Goal: Transaction & Acquisition: Book appointment/travel/reservation

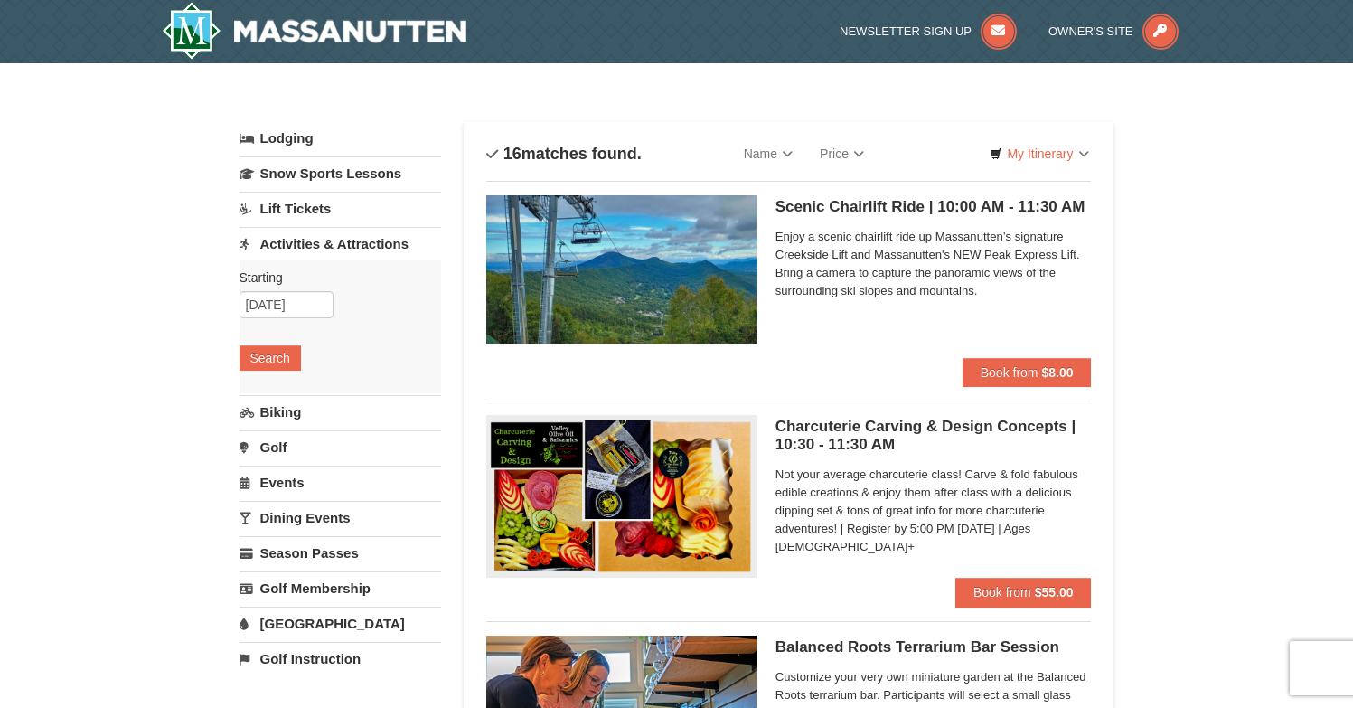
click at [608, 274] on img at bounding box center [621, 269] width 271 height 148
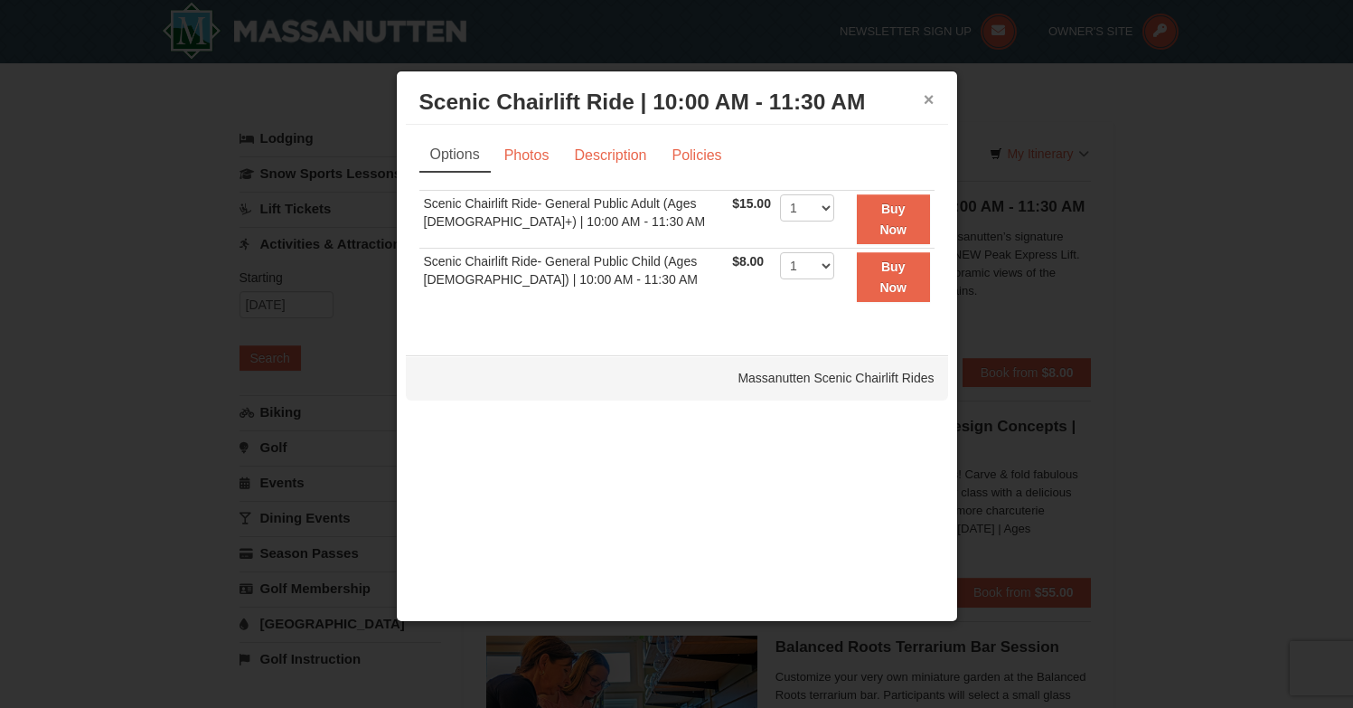
click at [929, 98] on button "×" at bounding box center [929, 99] width 11 height 18
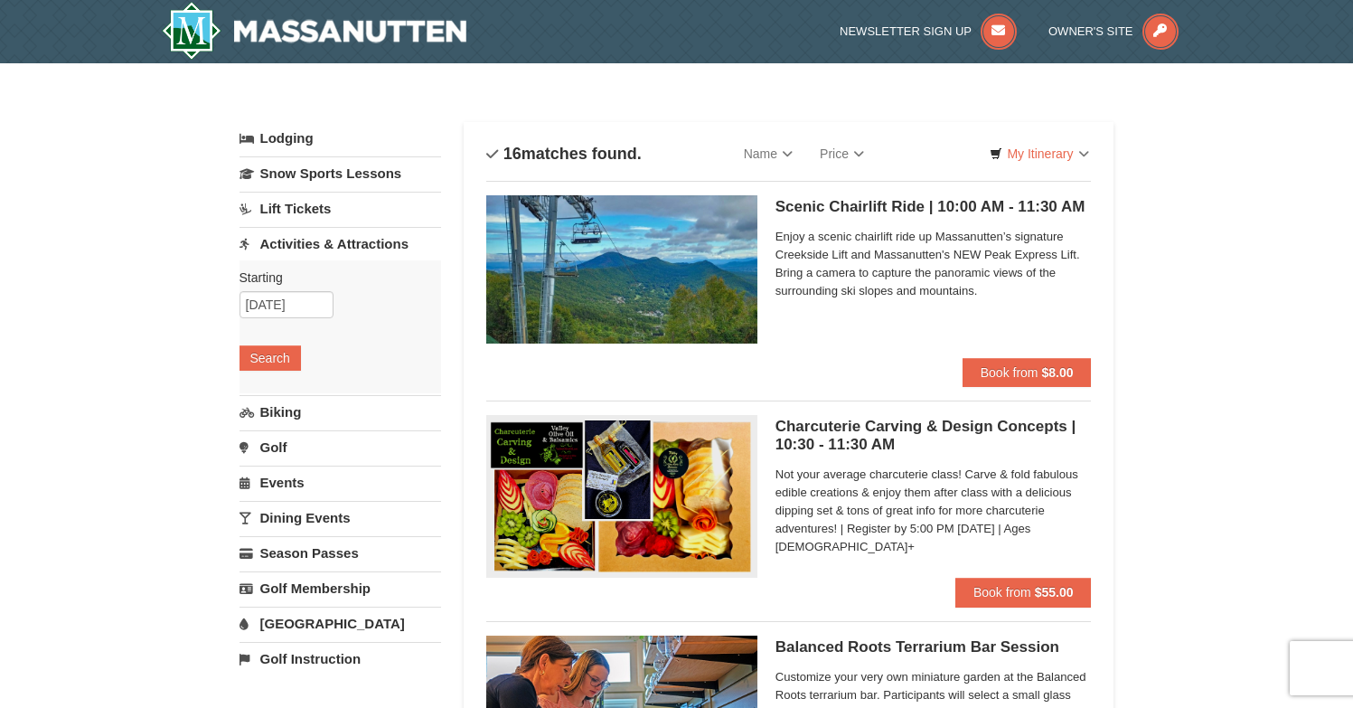
click at [643, 280] on img at bounding box center [621, 269] width 271 height 148
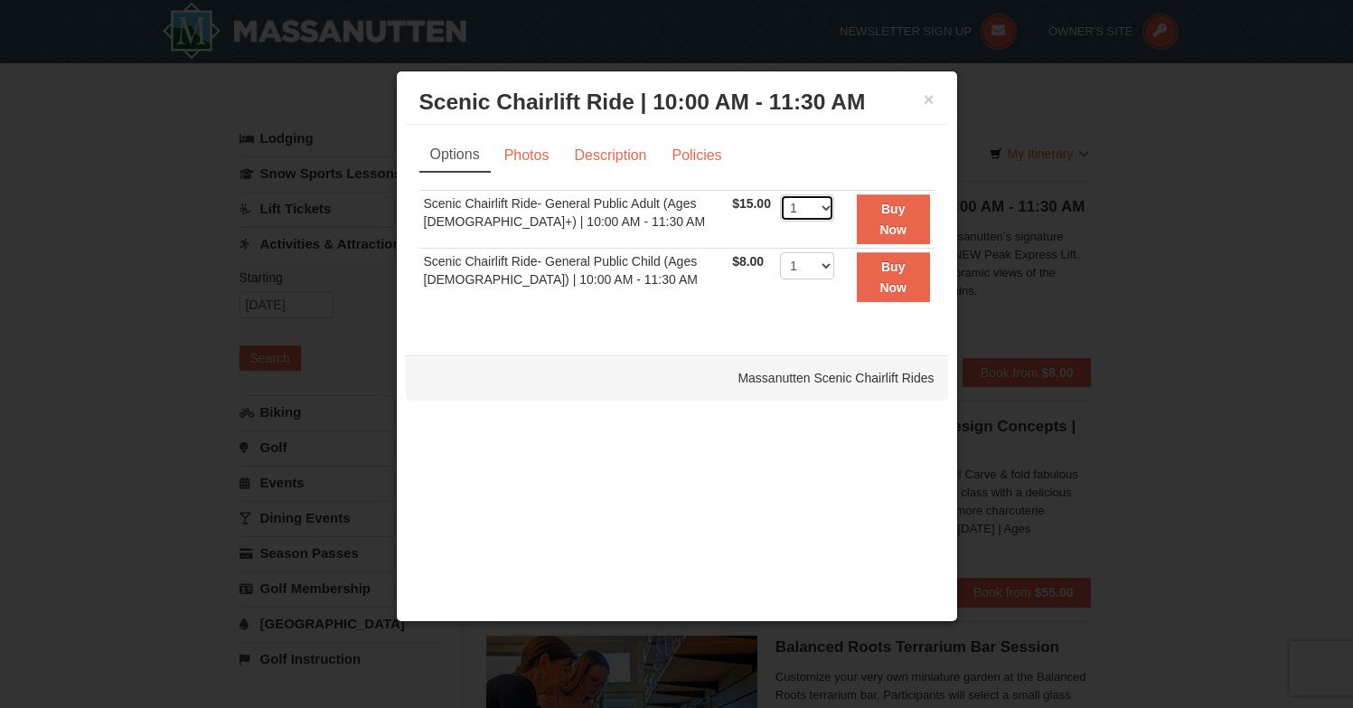
click at [809, 211] on select "1 2 3 4 5 6 7 8 9 10 11 12 13 14 15 16 17 18 19 20 21 22" at bounding box center [807, 207] width 54 height 27
select select "2"
click at [780, 194] on select "1 2 3 4 5 6 7 8 9 10 11 12 13 14 15 16 17 18 19 20 21 22" at bounding box center [807, 207] width 54 height 27
click at [887, 226] on strong "Buy Now" at bounding box center [893, 219] width 27 height 34
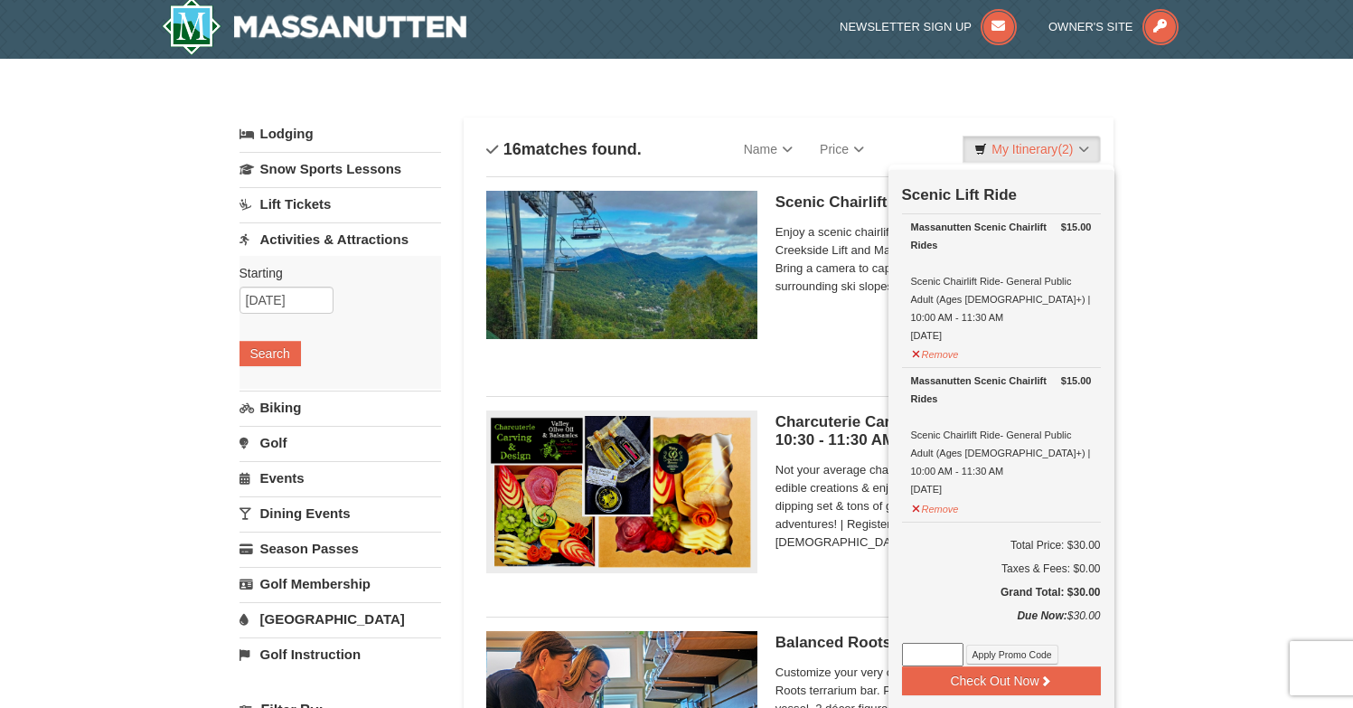
scroll to position [5, 0]
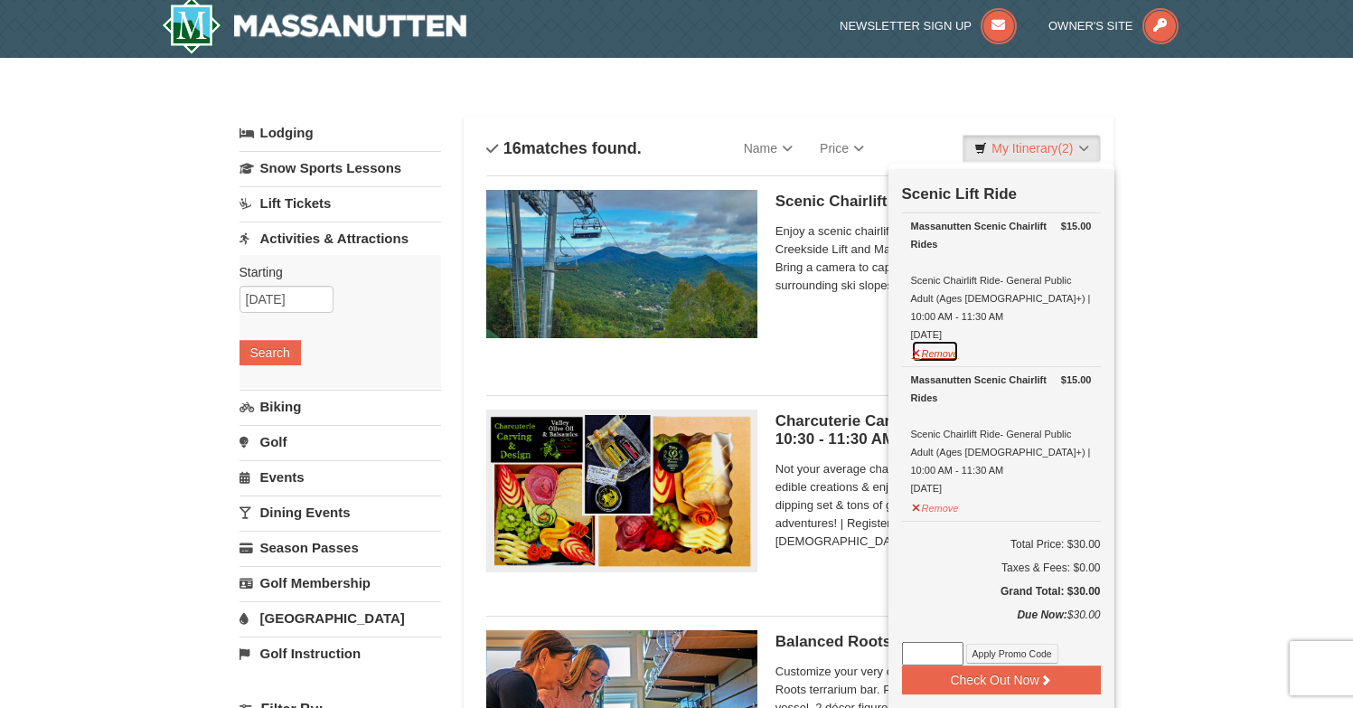
click at [926, 340] on button "Remove" at bounding box center [935, 351] width 49 height 23
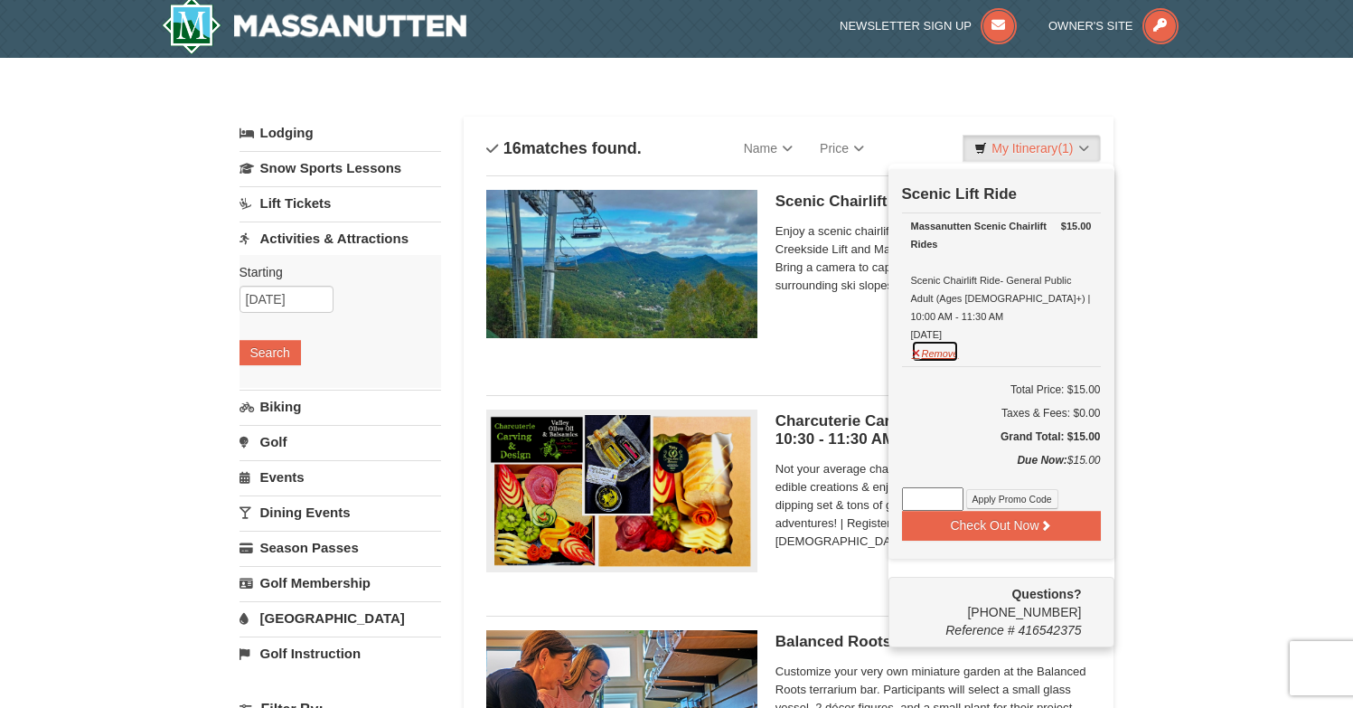
click at [933, 340] on button "Remove" at bounding box center [935, 351] width 49 height 23
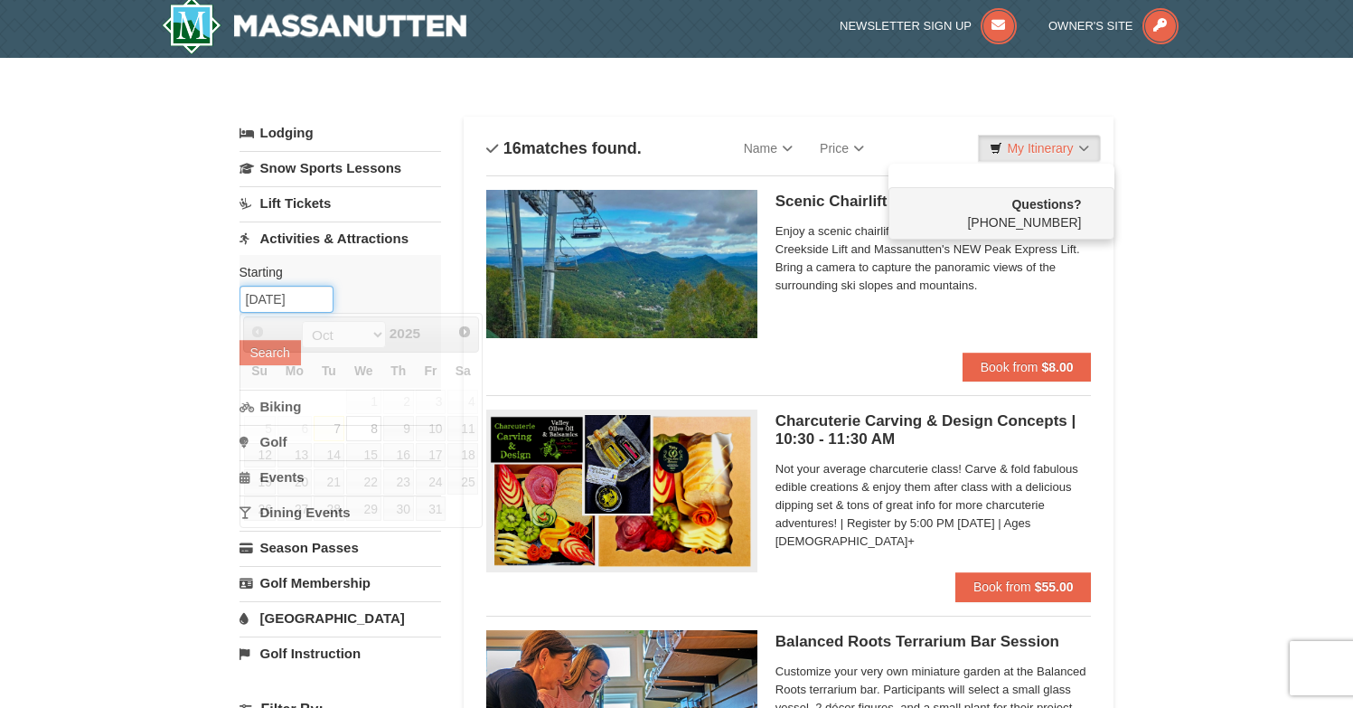
click at [302, 299] on input "10/08/2025" at bounding box center [287, 299] width 94 height 27
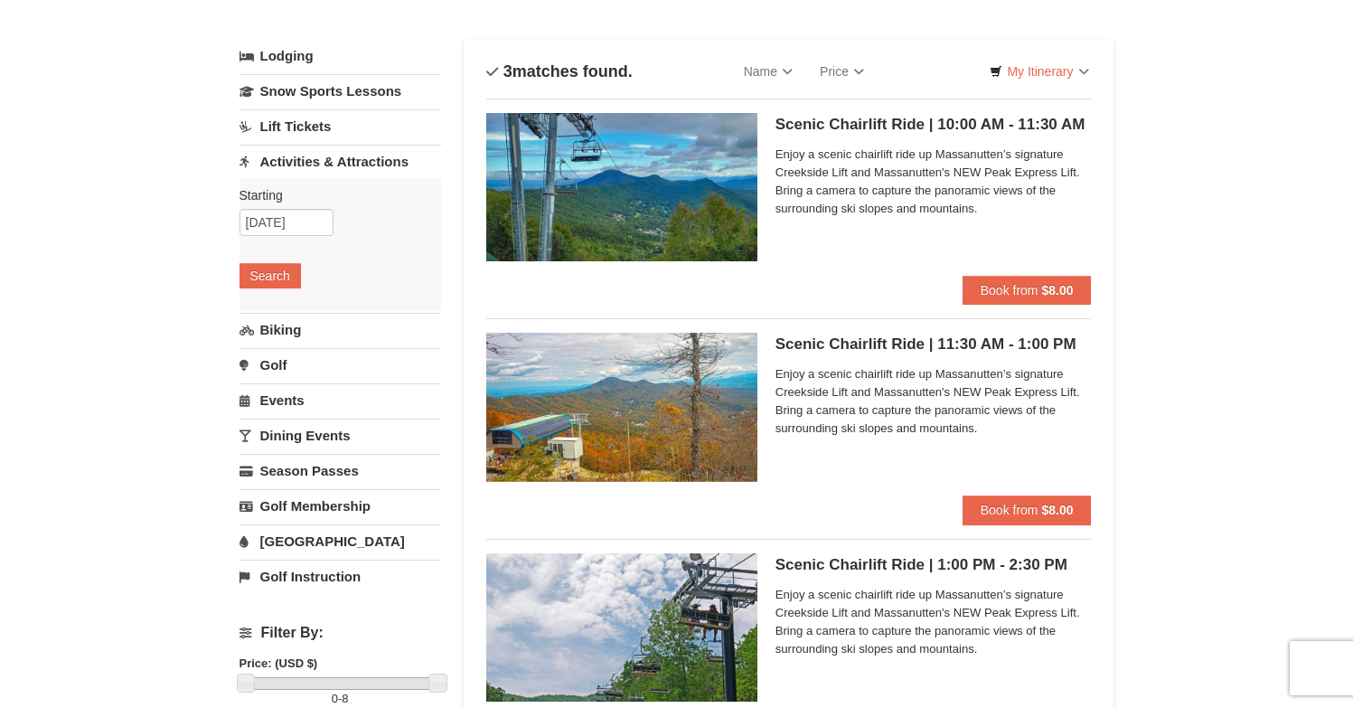
scroll to position [79, 0]
